Goal: Information Seeking & Learning: Learn about a topic

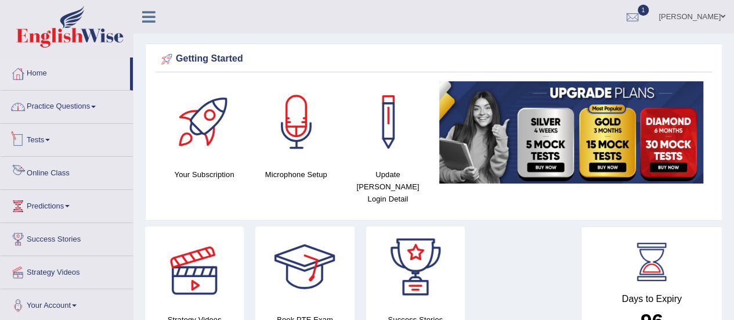
click at [59, 100] on link "Practice Questions" at bounding box center [67, 105] width 132 height 29
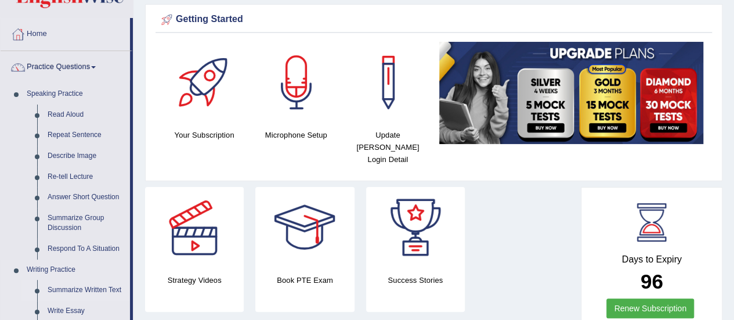
scroll to position [58, 0]
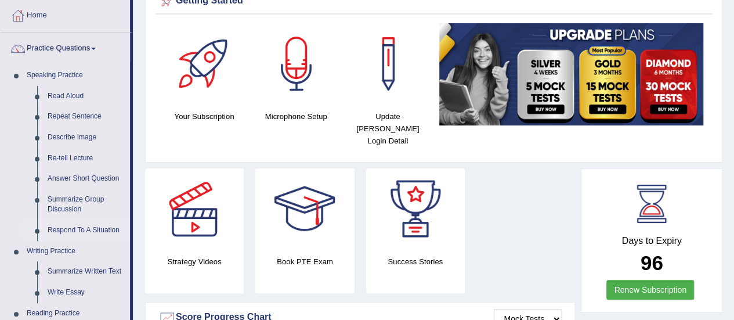
click at [96, 223] on link "Respond To A Situation" at bounding box center [86, 230] width 88 height 21
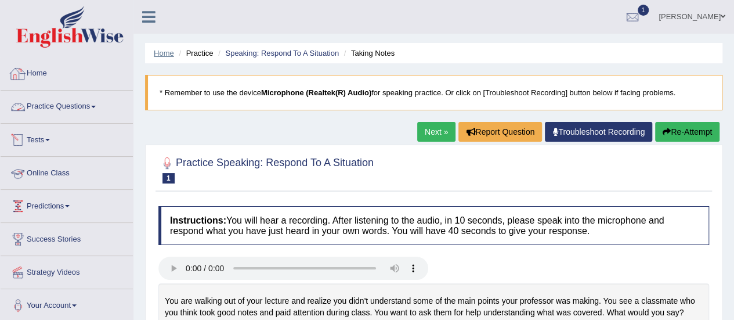
click at [164, 54] on link "Home" at bounding box center [164, 53] width 20 height 9
